Goal: Transaction & Acquisition: Purchase product/service

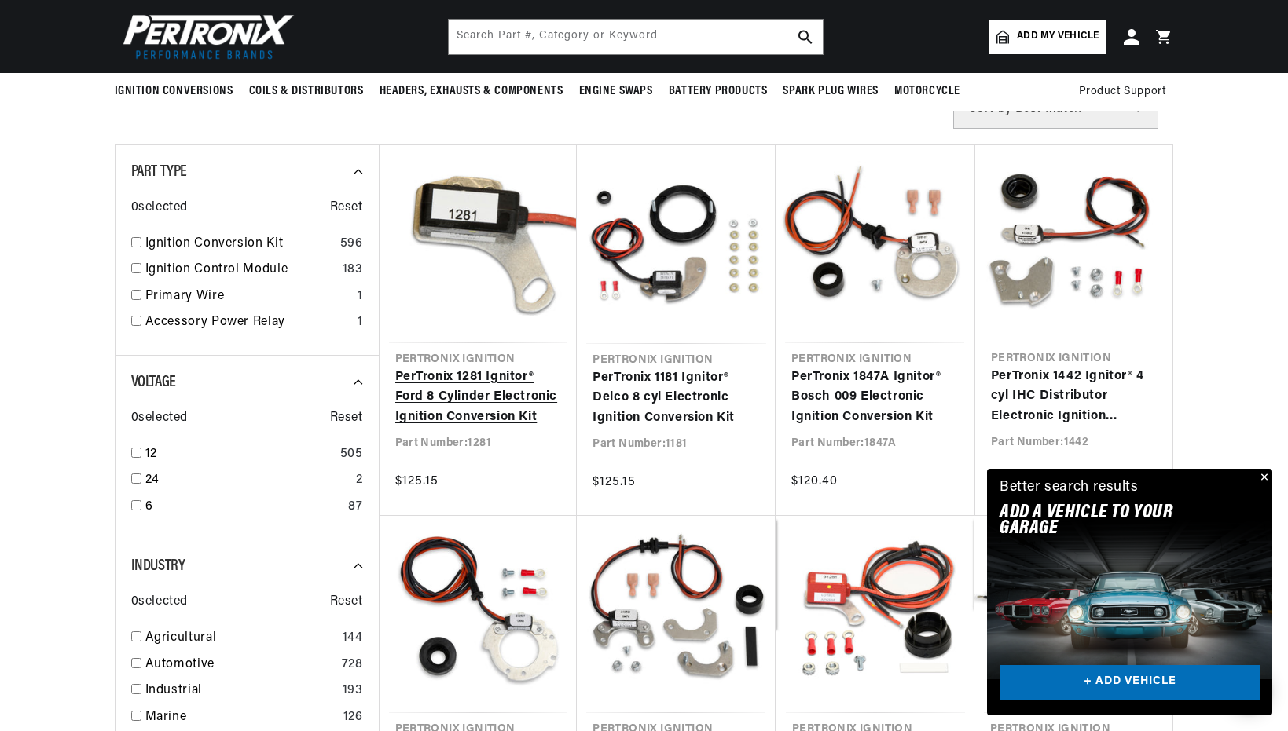
scroll to position [273, 0]
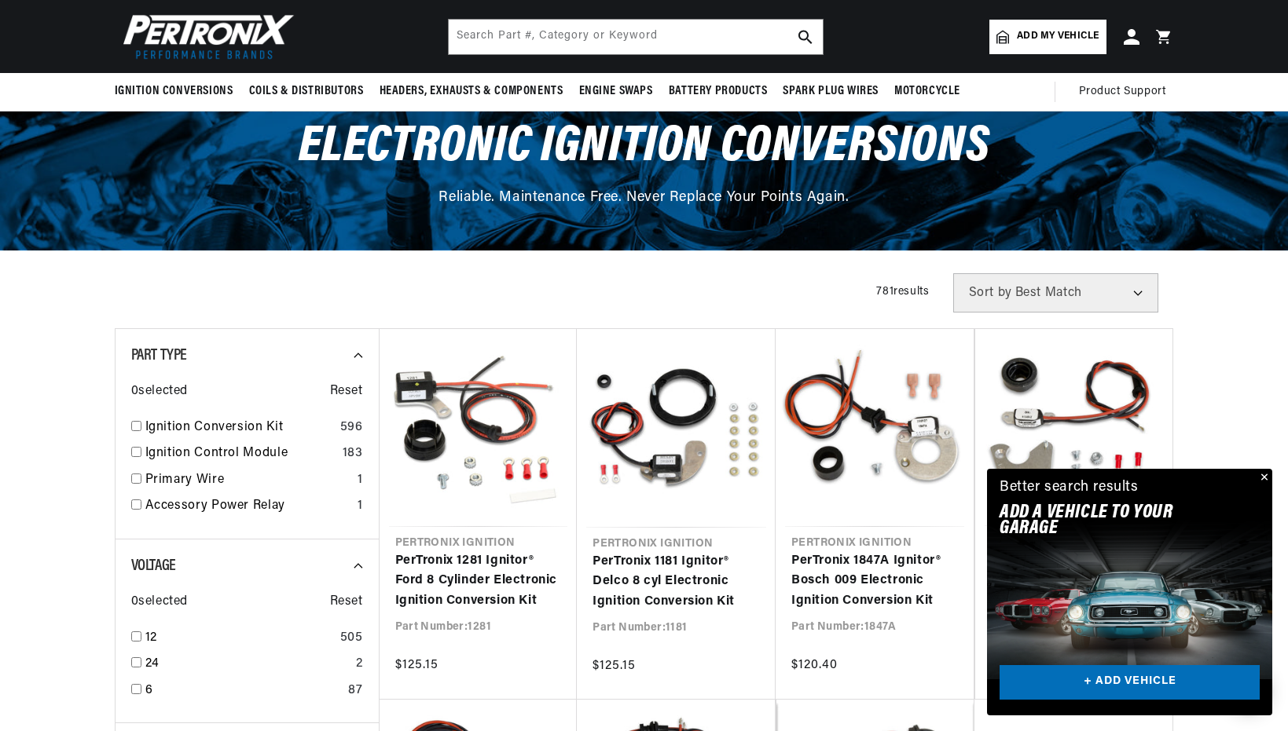
scroll to position [87, 0]
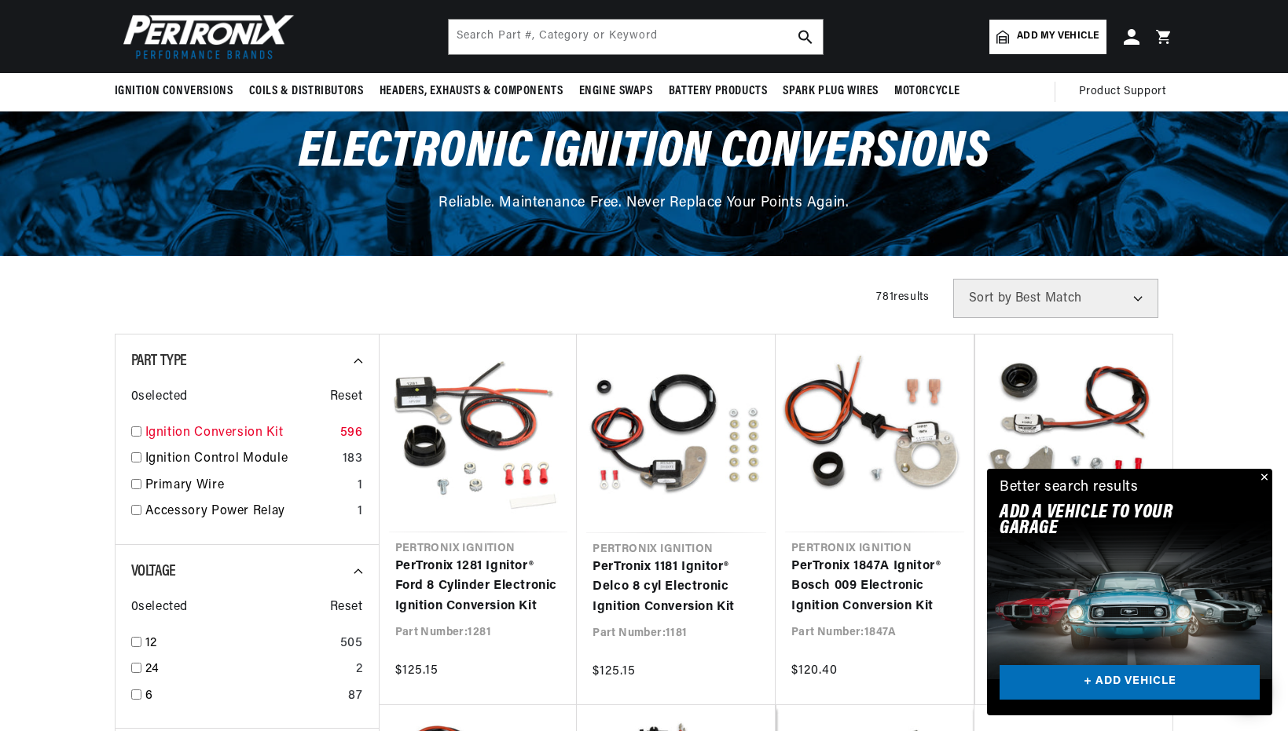
click at [134, 434] on input "checkbox" at bounding box center [136, 432] width 10 height 10
checkbox input "true"
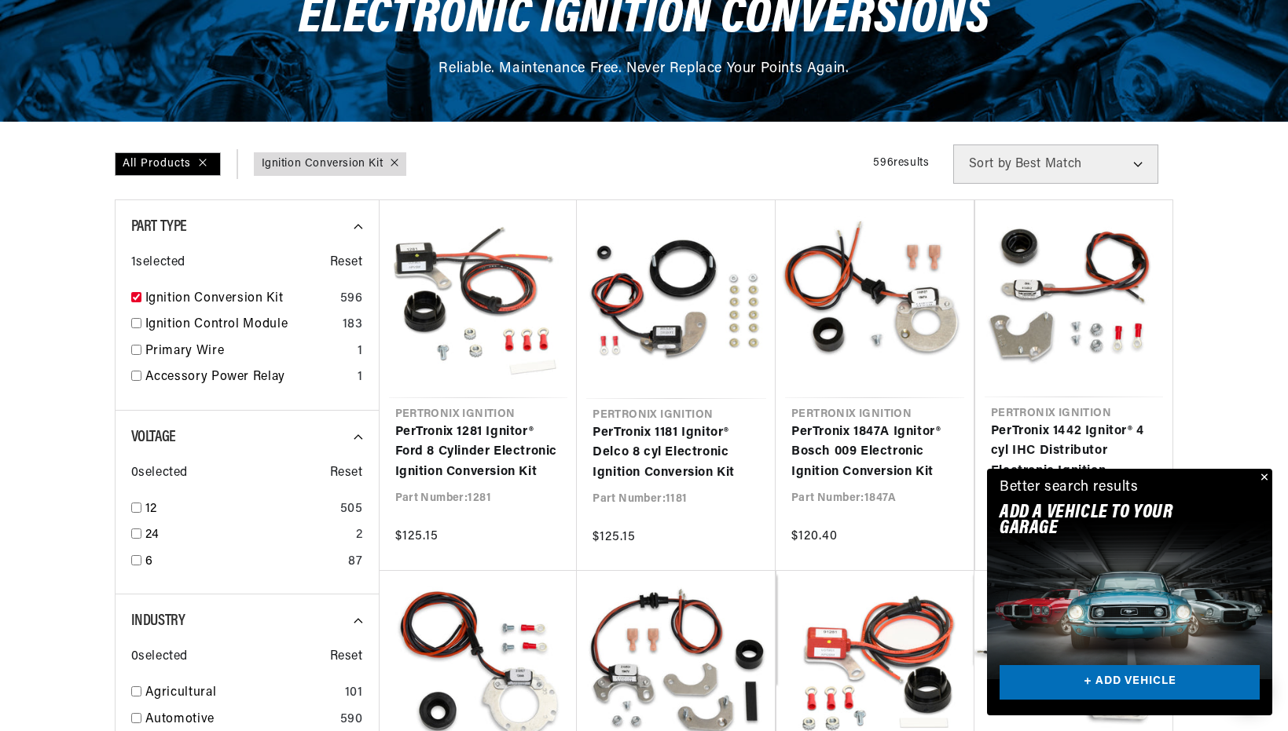
scroll to position [233, 0]
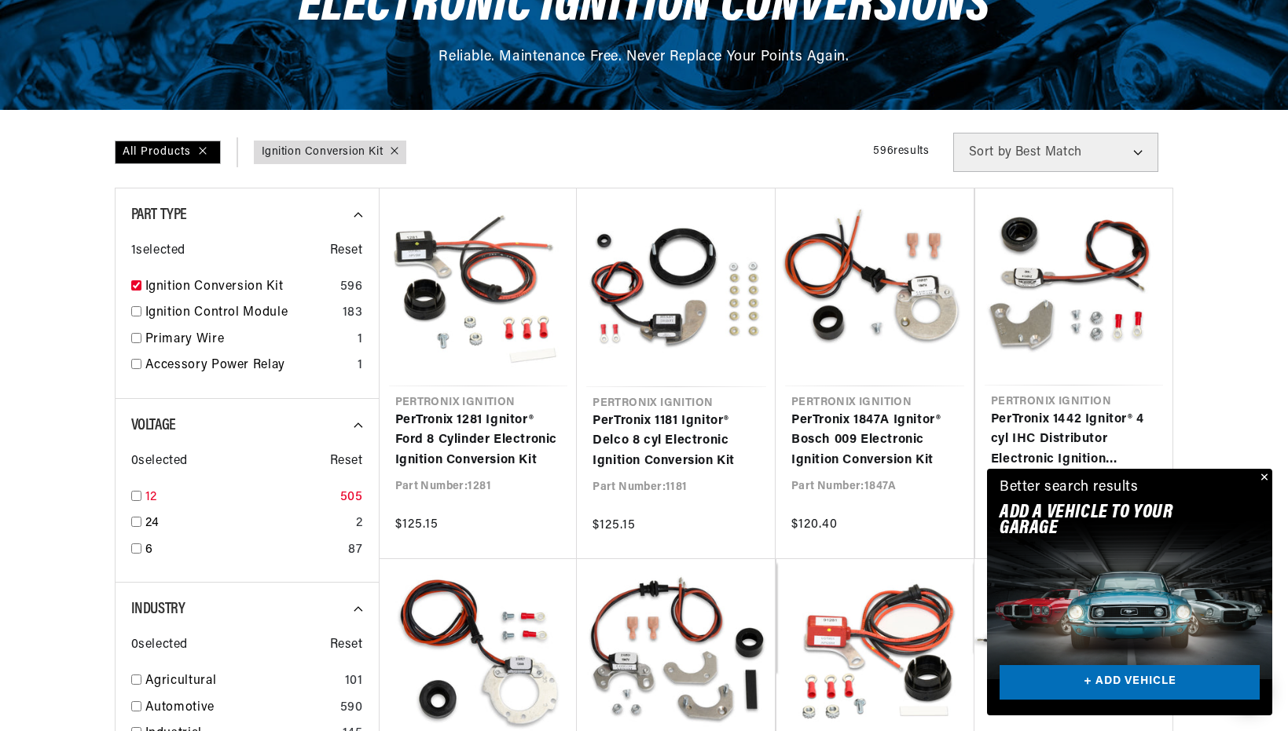
click at [134, 497] on input "checkbox" at bounding box center [136, 496] width 10 height 10
checkbox input "true"
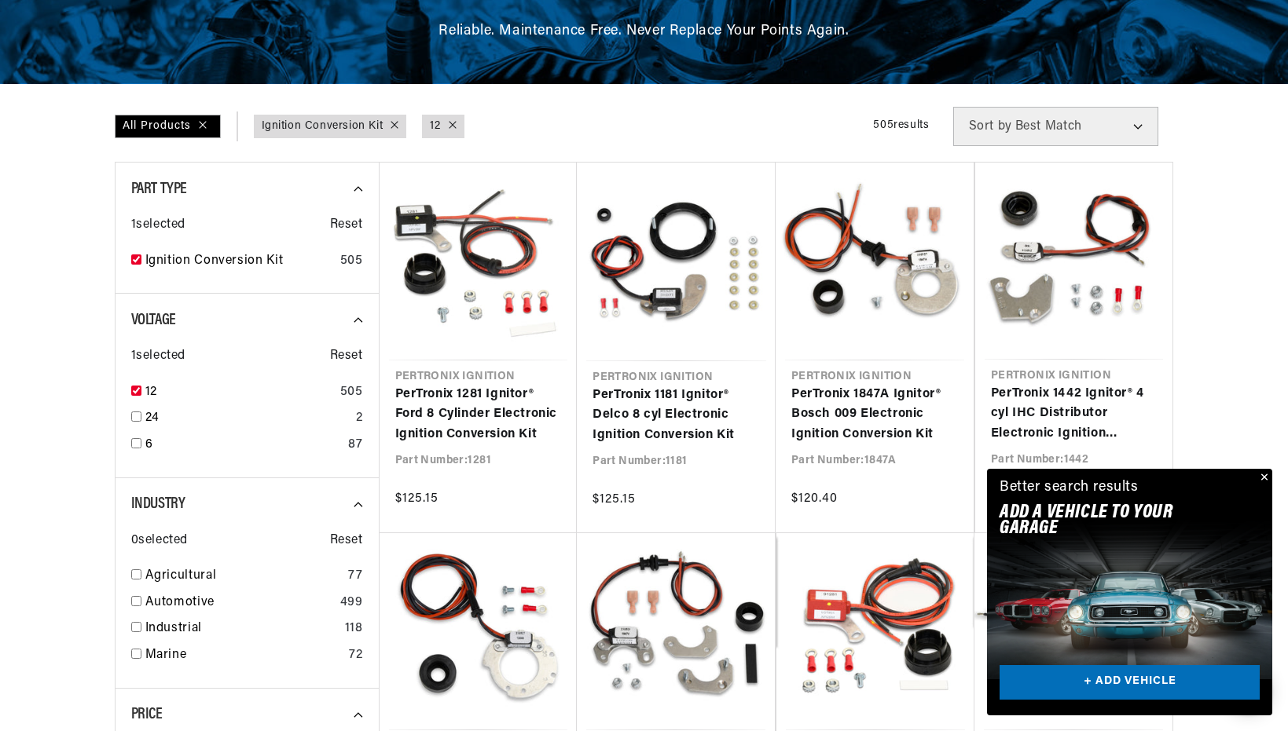
scroll to position [0, 476]
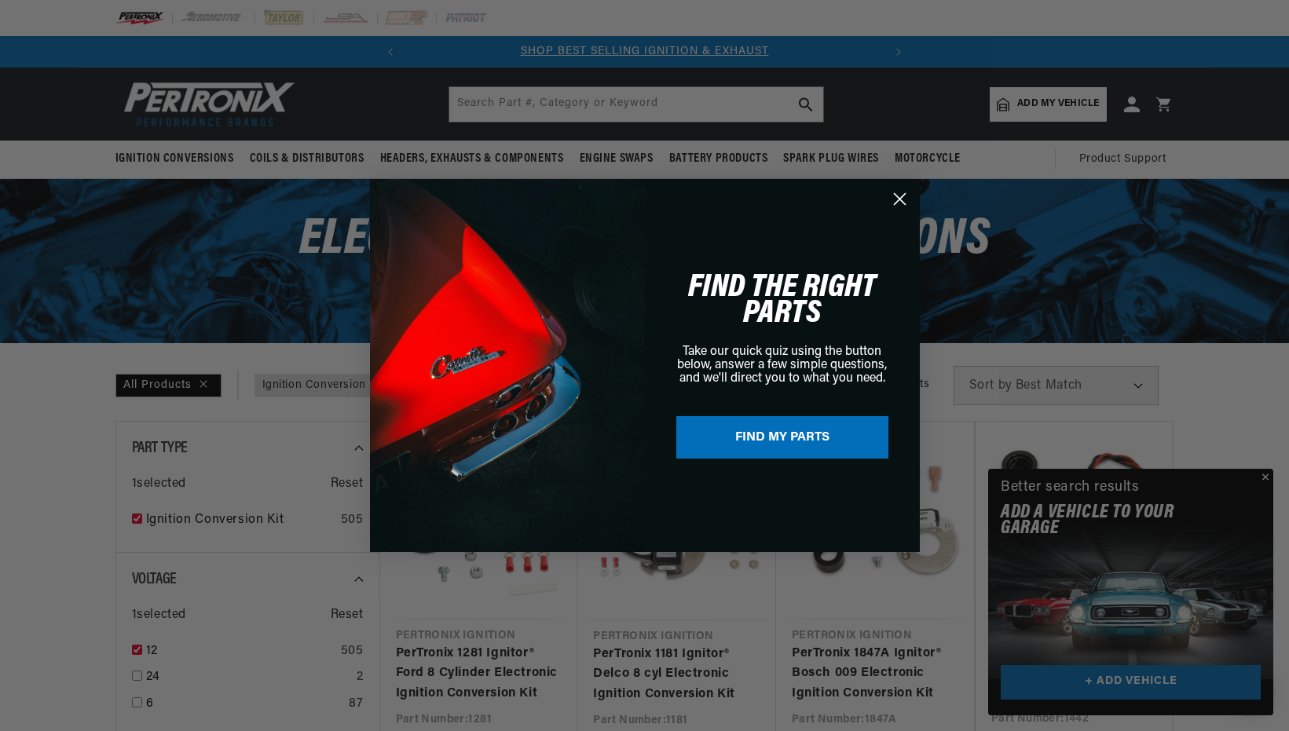
click at [559, 95] on div "Close dialog FIND THE RIGHT PARTS Take our quick quiz using the button below, a…" at bounding box center [644, 365] width 1289 height 731
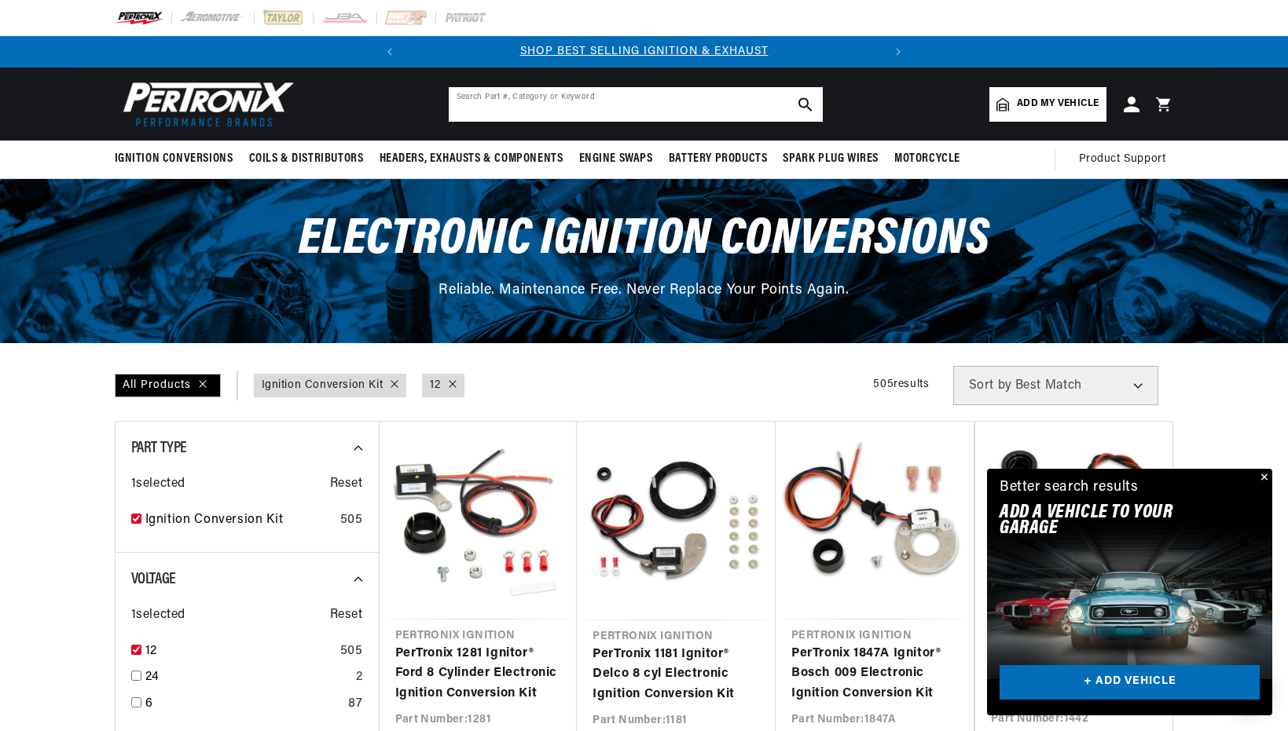
click at [592, 103] on input "text" at bounding box center [636, 104] width 374 height 35
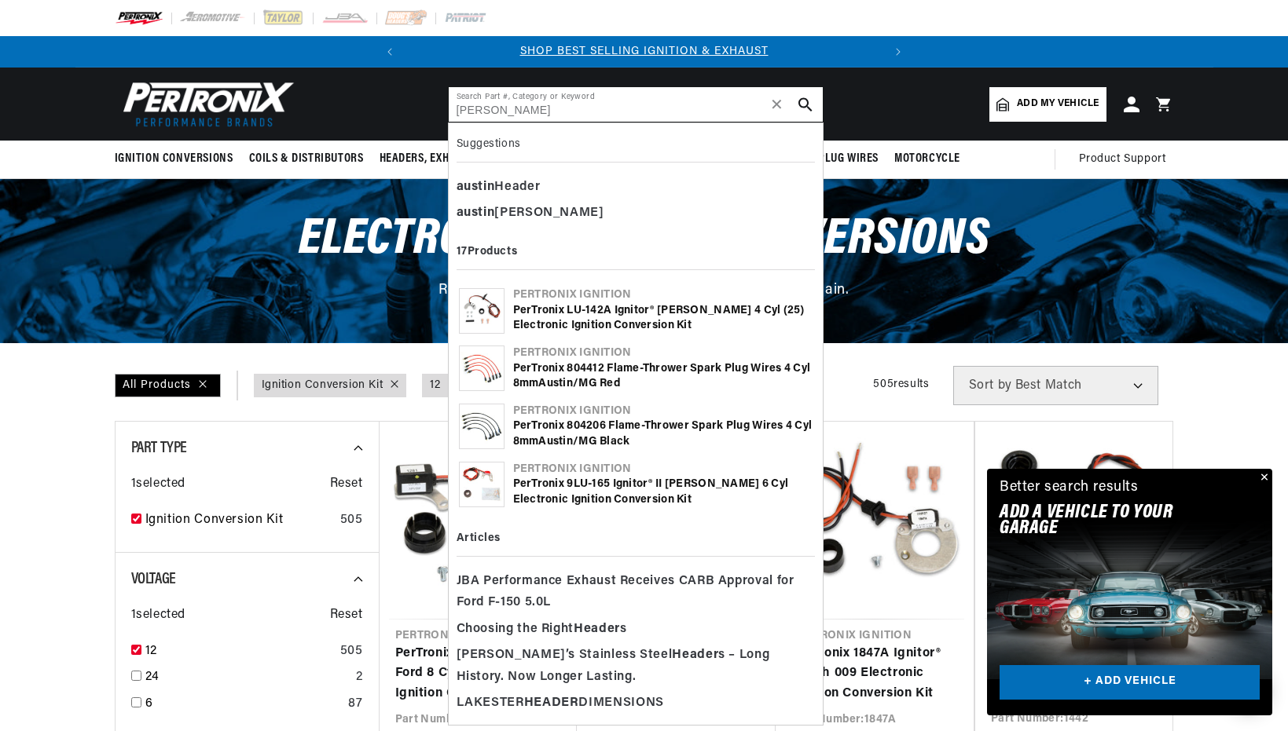
type input "[PERSON_NAME]"
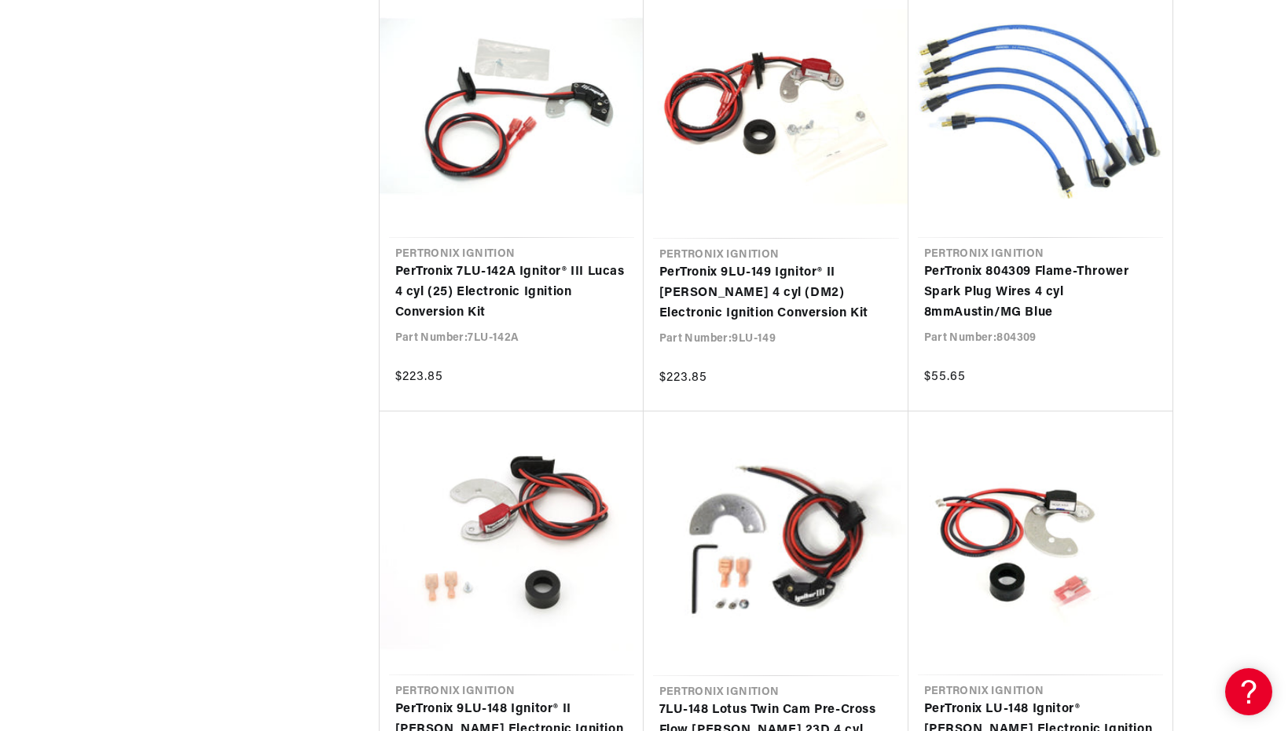
scroll to position [1241, 0]
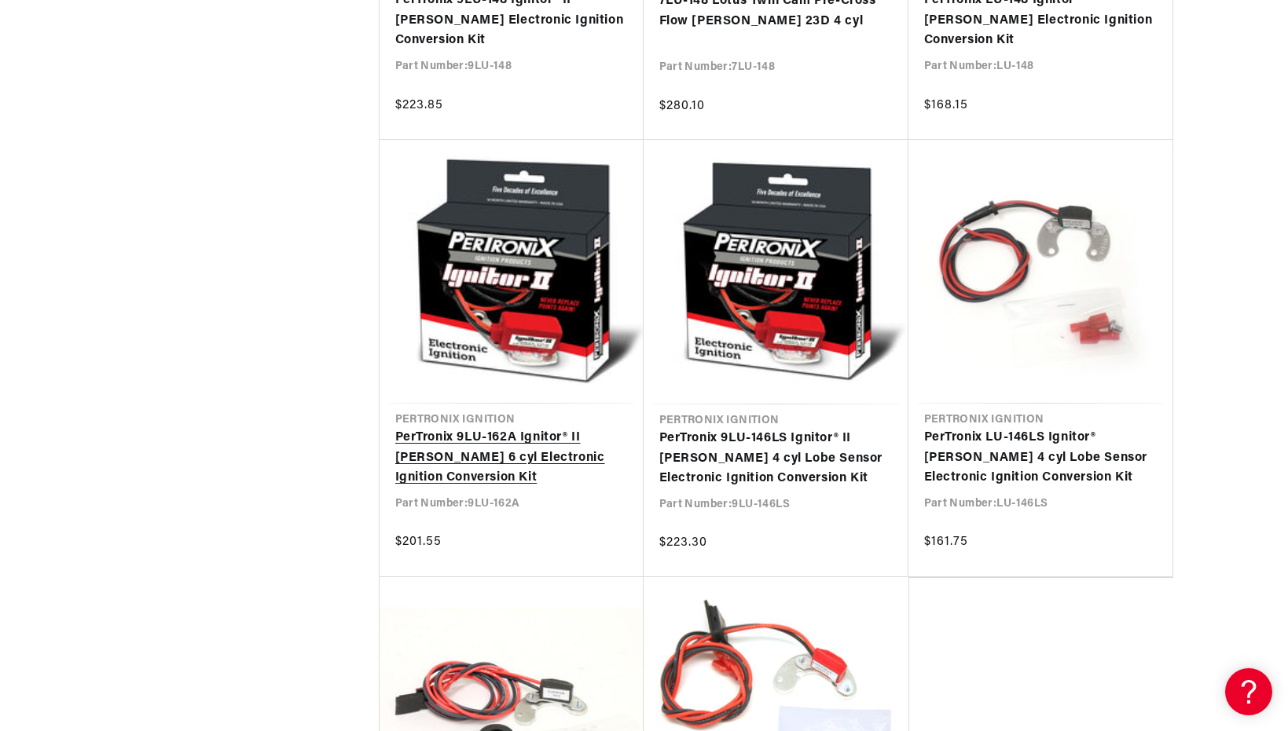
scroll to position [0, 476]
click at [530, 449] on link "PerTronix 9LU-162A Ignitor® II Lucas 6 cyl Electronic Ignition Conversion Kit" at bounding box center [511, 458] width 233 height 60
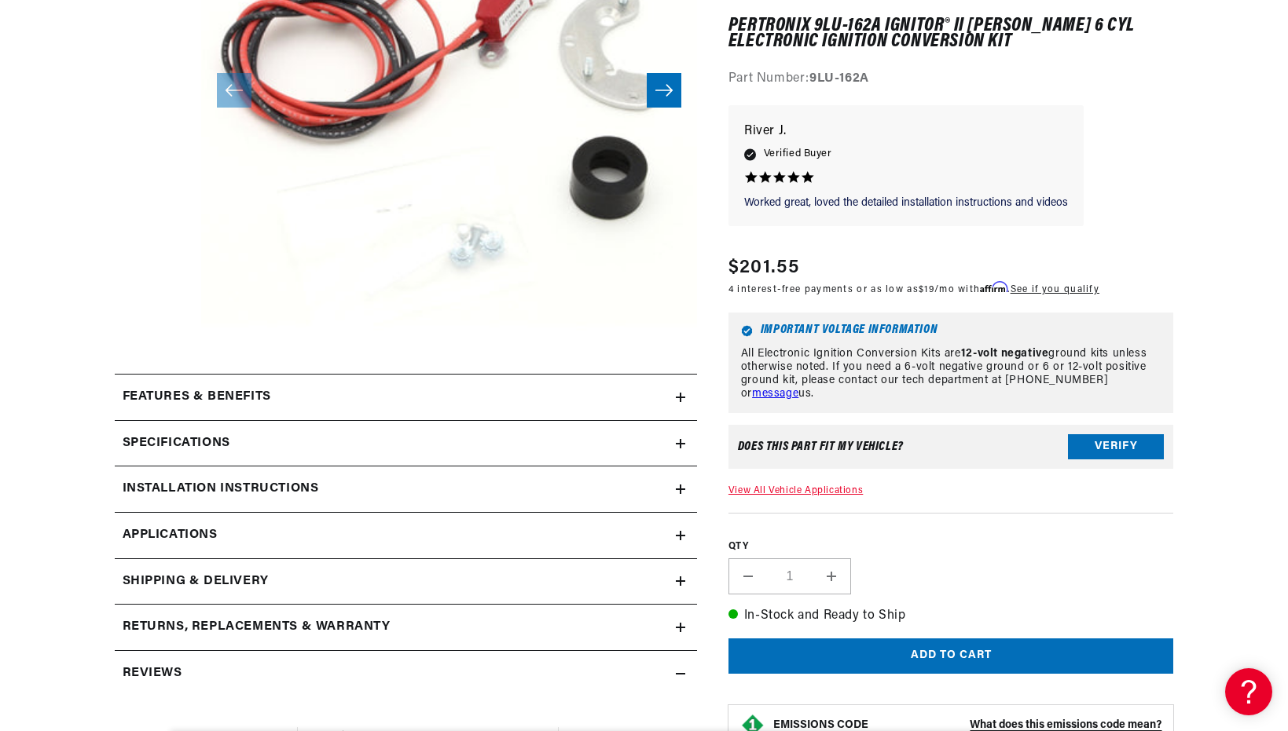
scroll to position [398, 0]
click at [415, 438] on div "Specifications" at bounding box center [395, 443] width 561 height 20
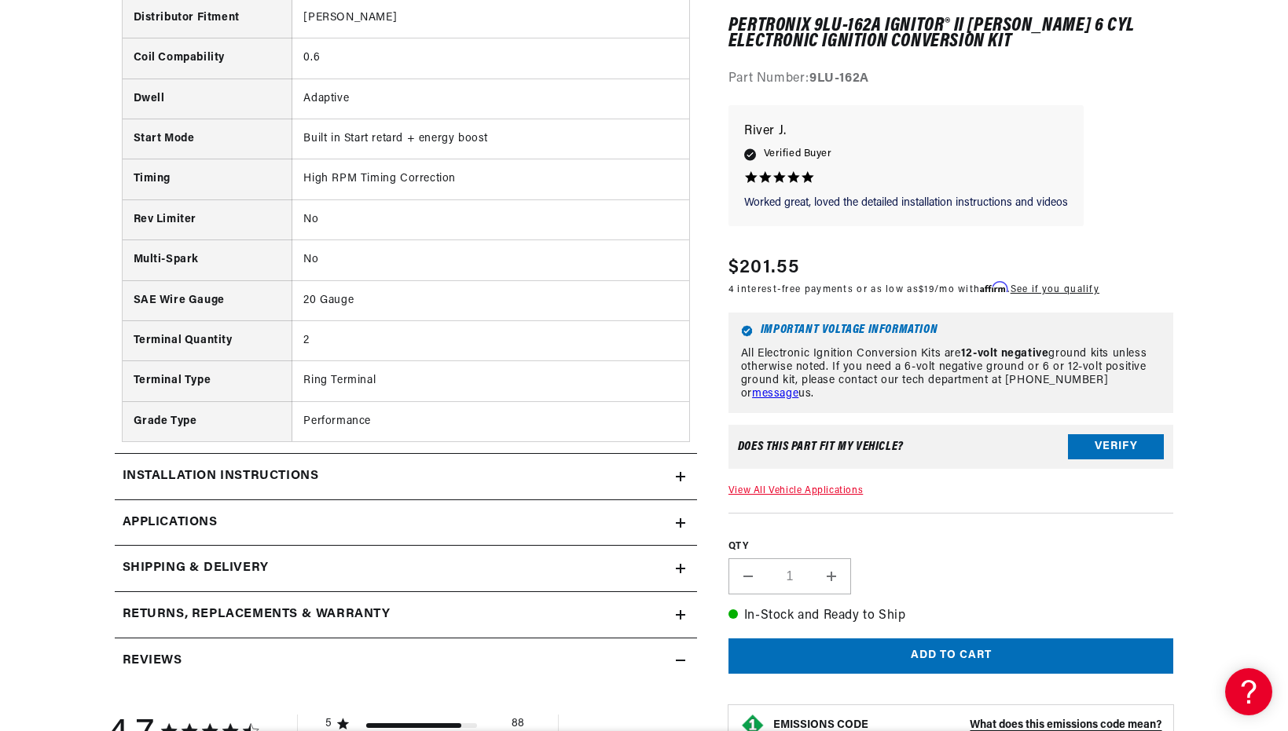
scroll to position [1029, 0]
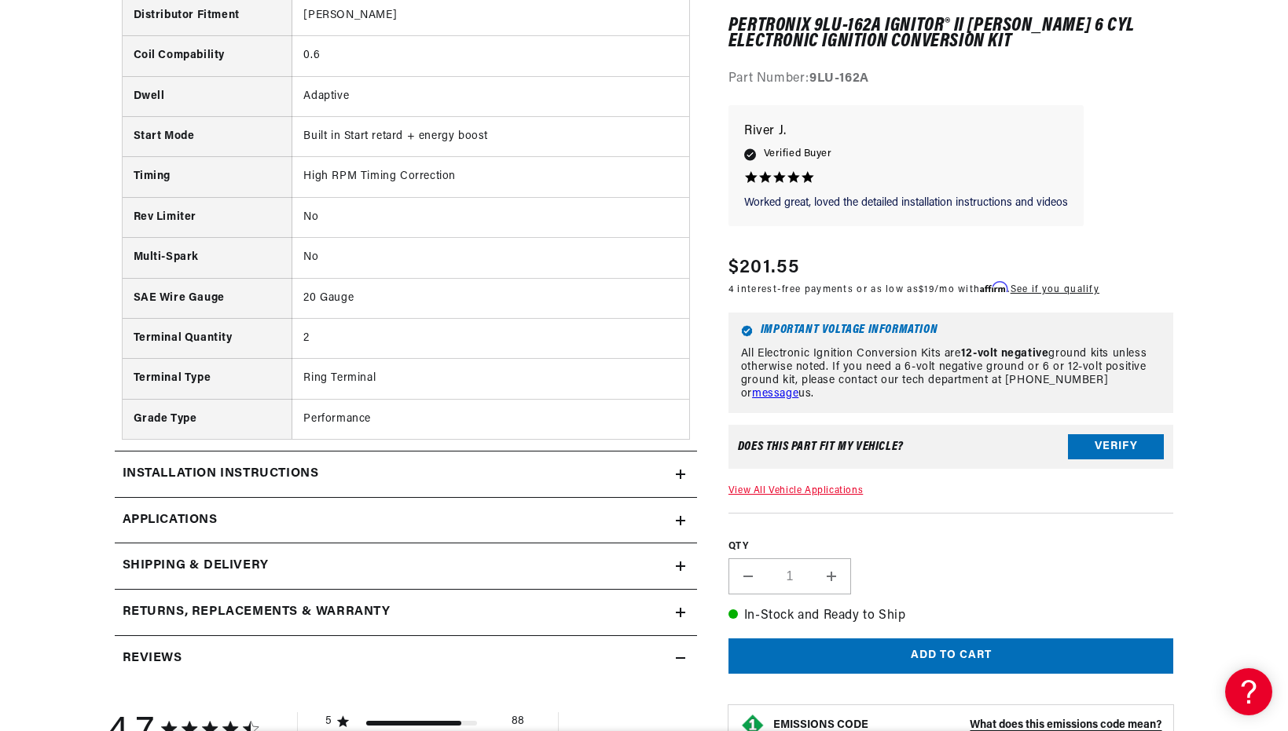
click at [178, 530] on span "Applications" at bounding box center [170, 521] width 95 height 20
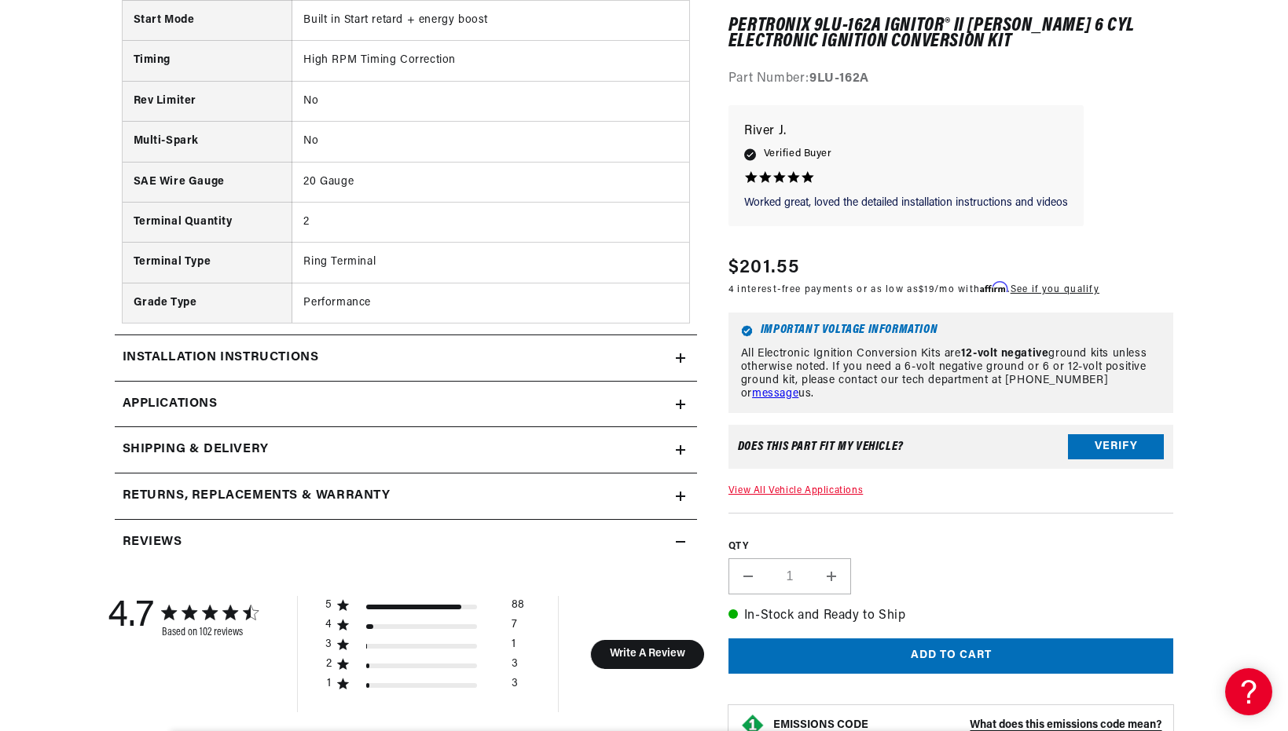
click at [245, 354] on h2 "Installation instructions" at bounding box center [221, 358] width 196 height 20
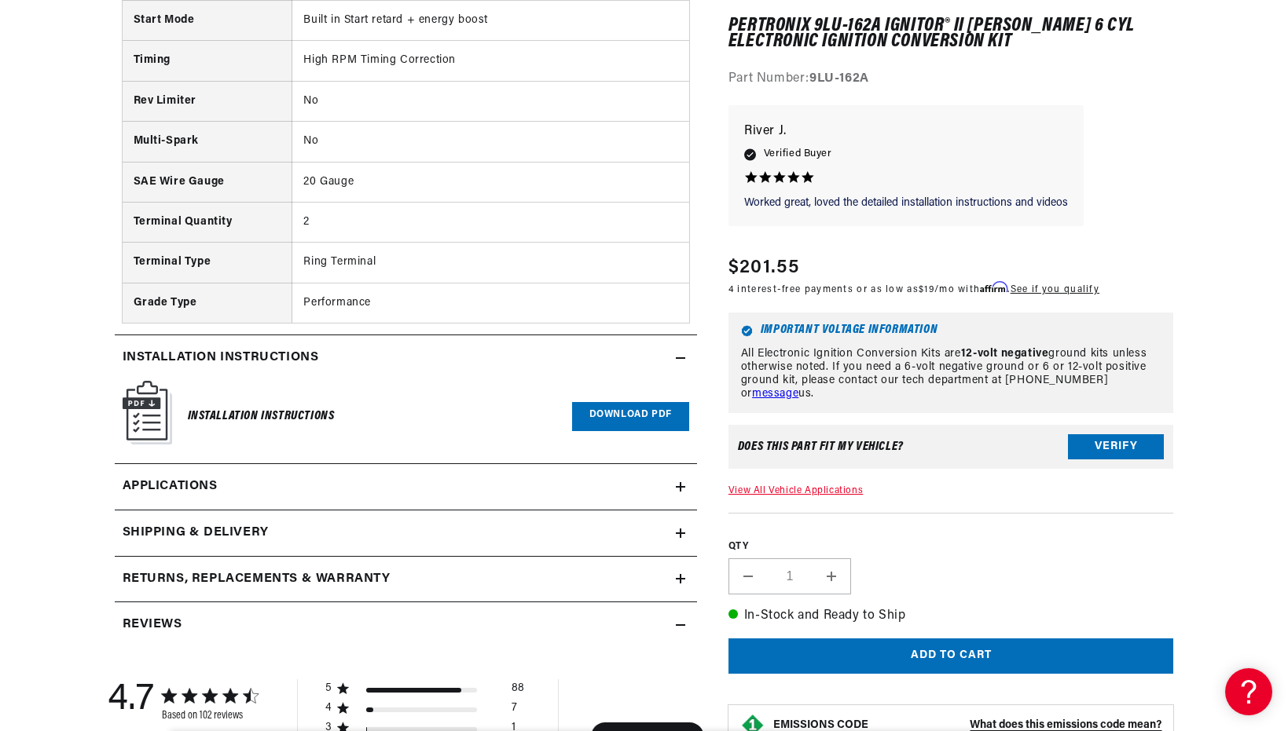
click at [634, 409] on link "Download PDF" at bounding box center [630, 416] width 117 height 29
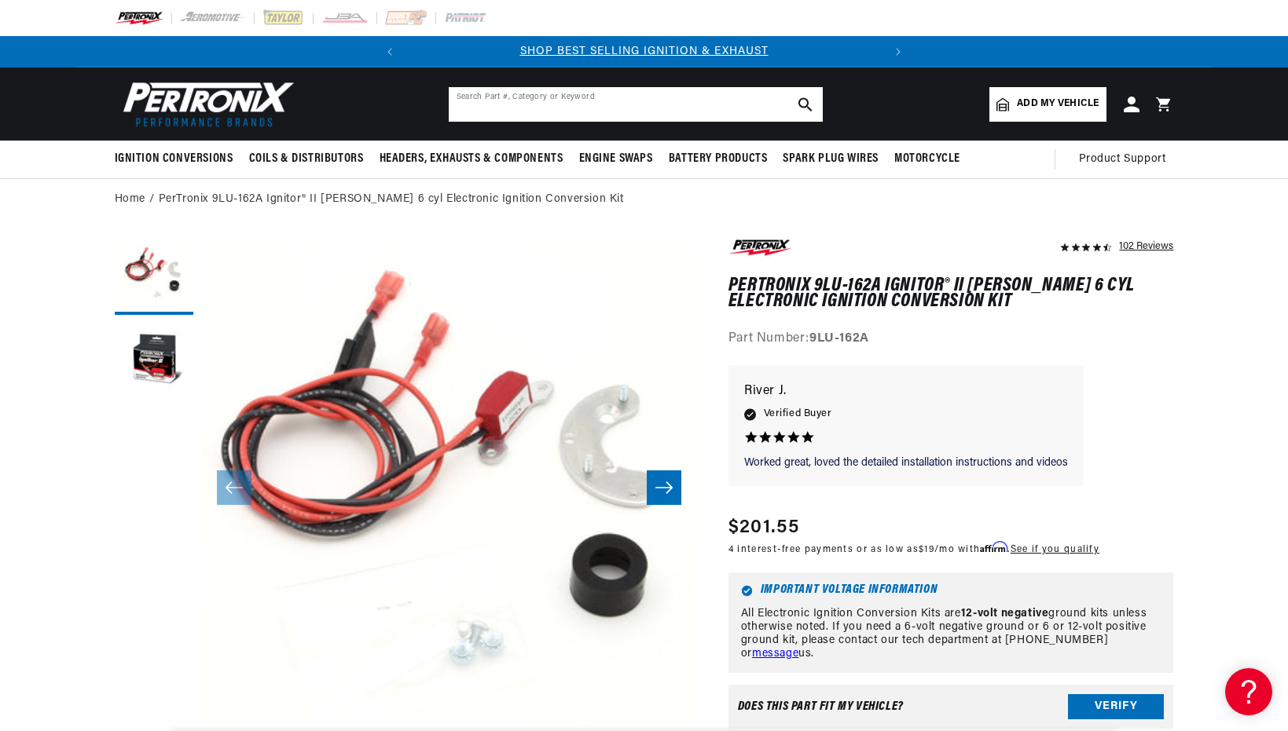
click at [526, 103] on input "text" at bounding box center [636, 104] width 374 height 35
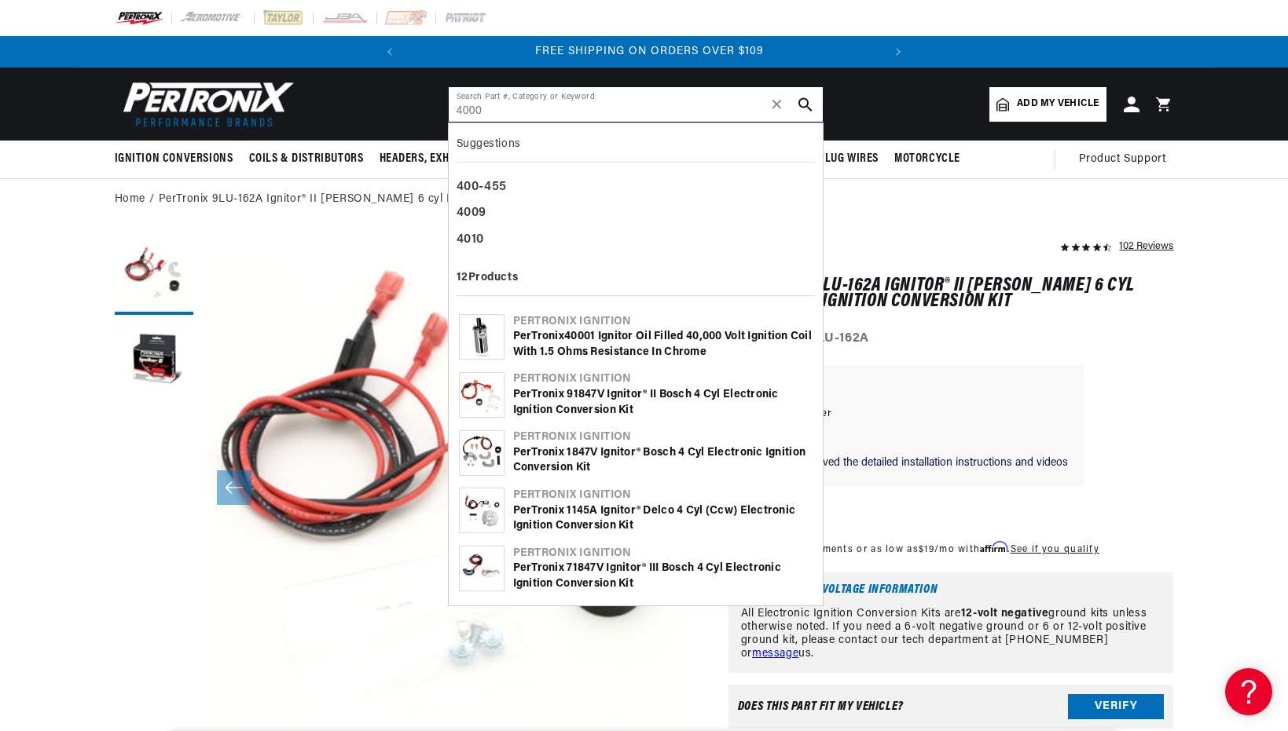
scroll to position [0, 476]
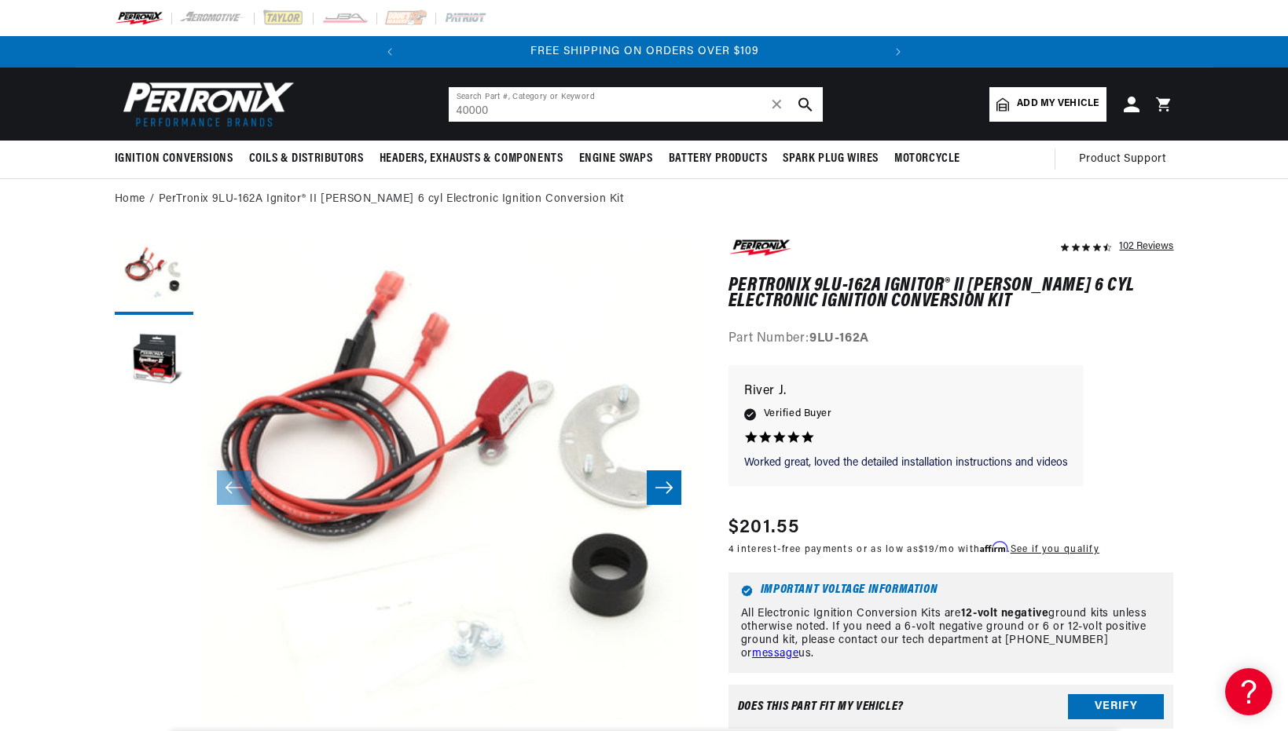
type input "40000"
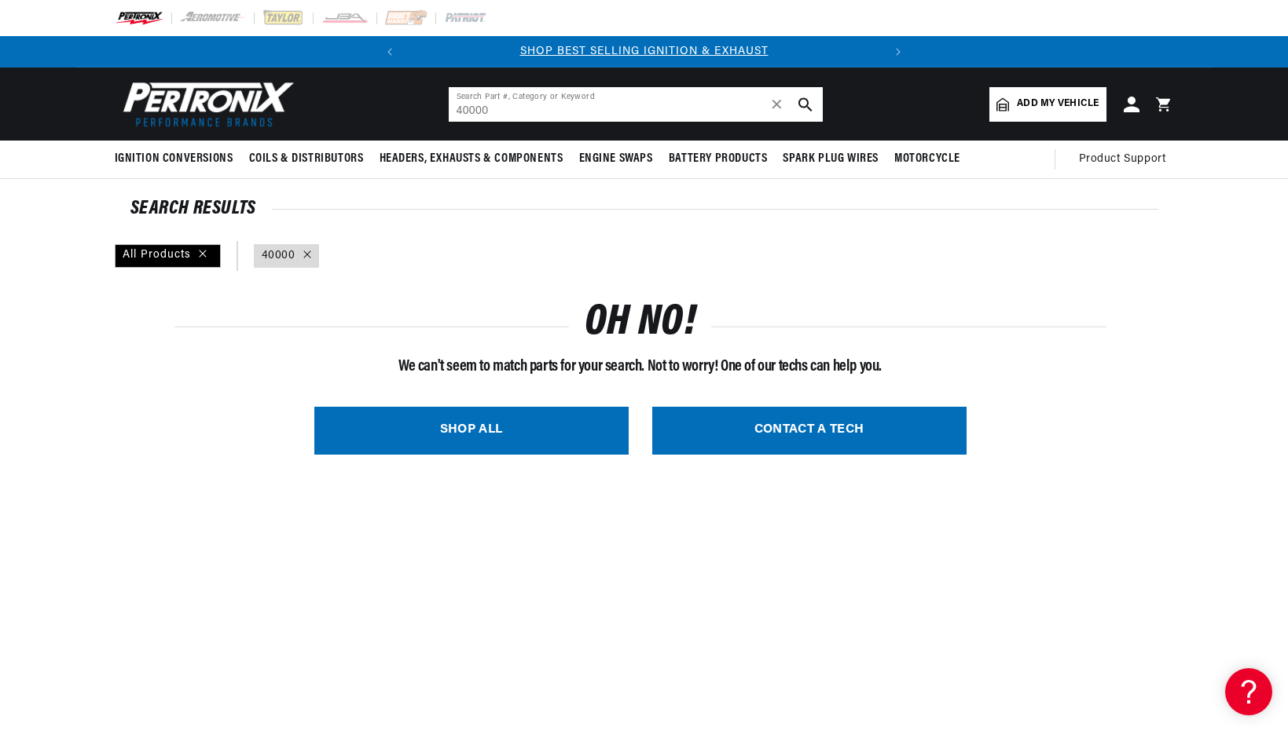
click at [516, 108] on input "40000" at bounding box center [636, 104] width 374 height 35
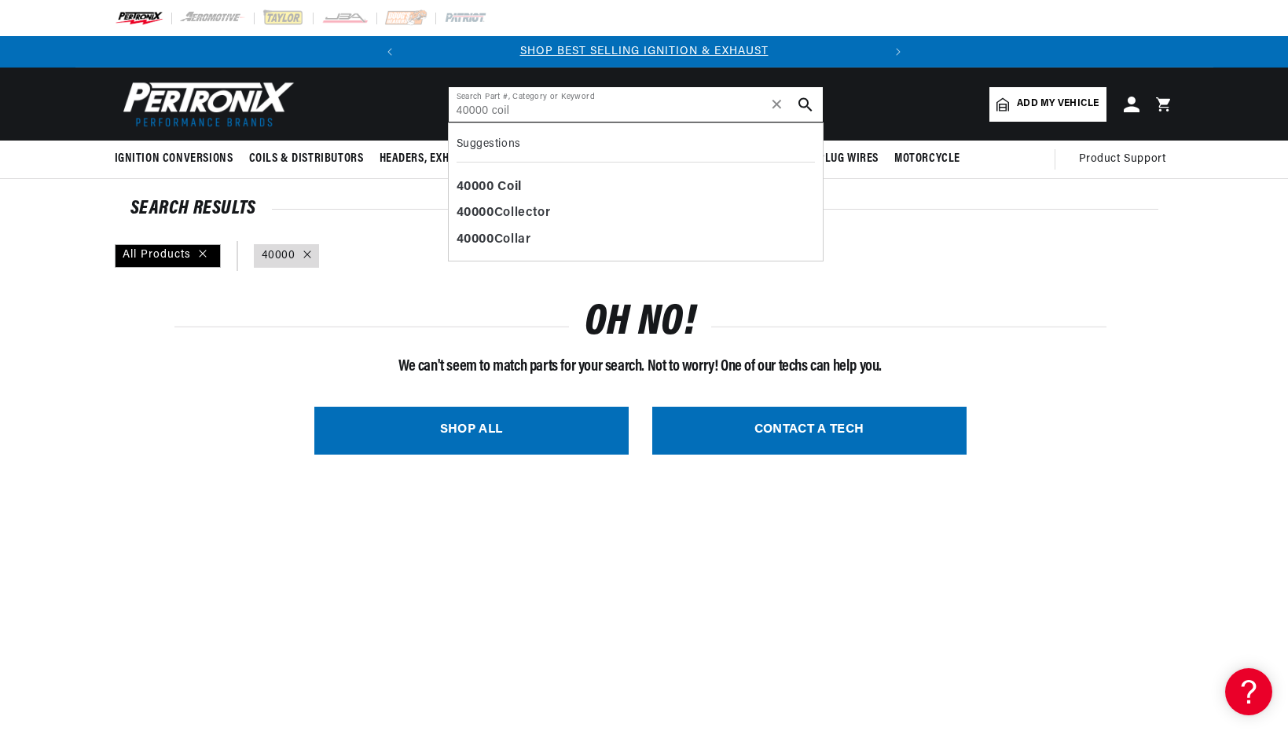
type input "40000 coil"
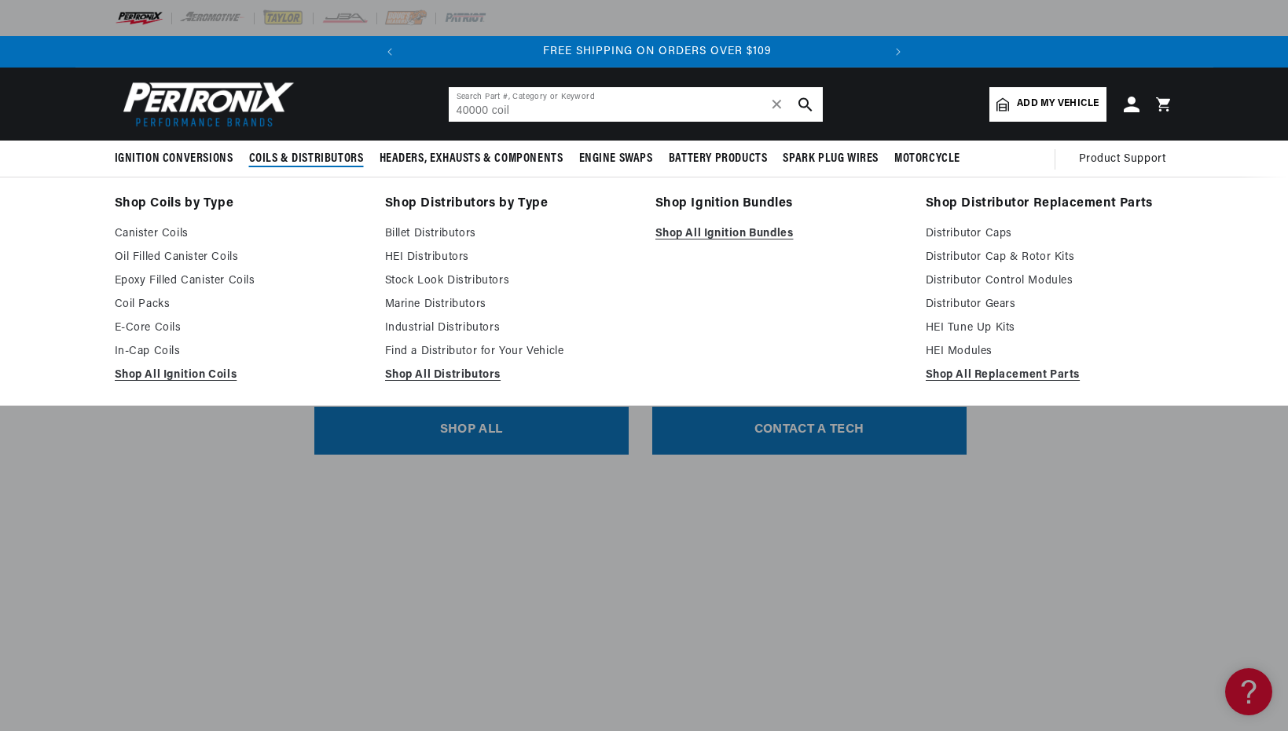
scroll to position [0, 476]
click at [319, 156] on span "Coils & Distributors" at bounding box center [306, 159] width 115 height 16
